Goal: Check status: Check status

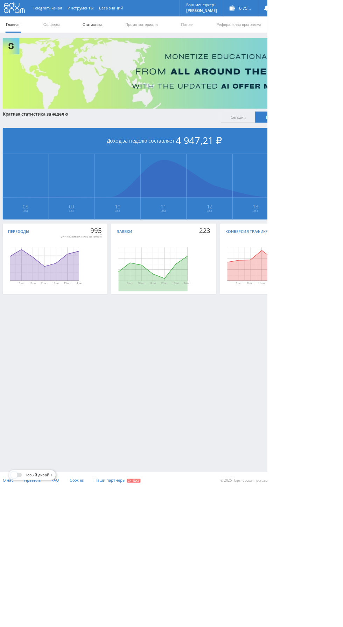
click at [123, 29] on link "Статистика" at bounding box center [118, 31] width 27 height 21
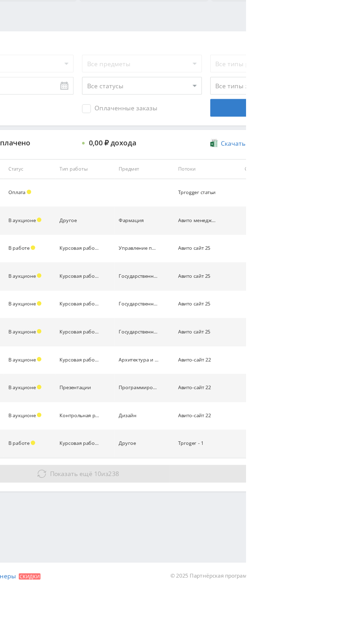
click at [343, 539] on button "Показать ещё 10 из 238" at bounding box center [210, 536] width 399 height 14
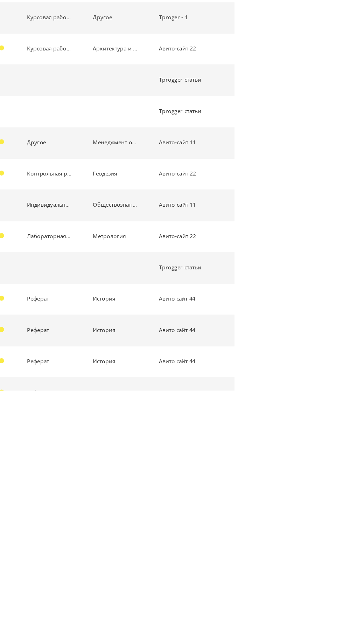
scroll to position [197, 0]
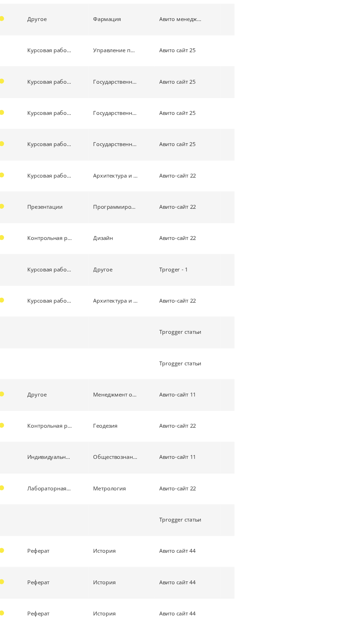
scroll to position [0, 0]
